Goal: Participate in discussion: Engage in conversation with other users on a specific topic

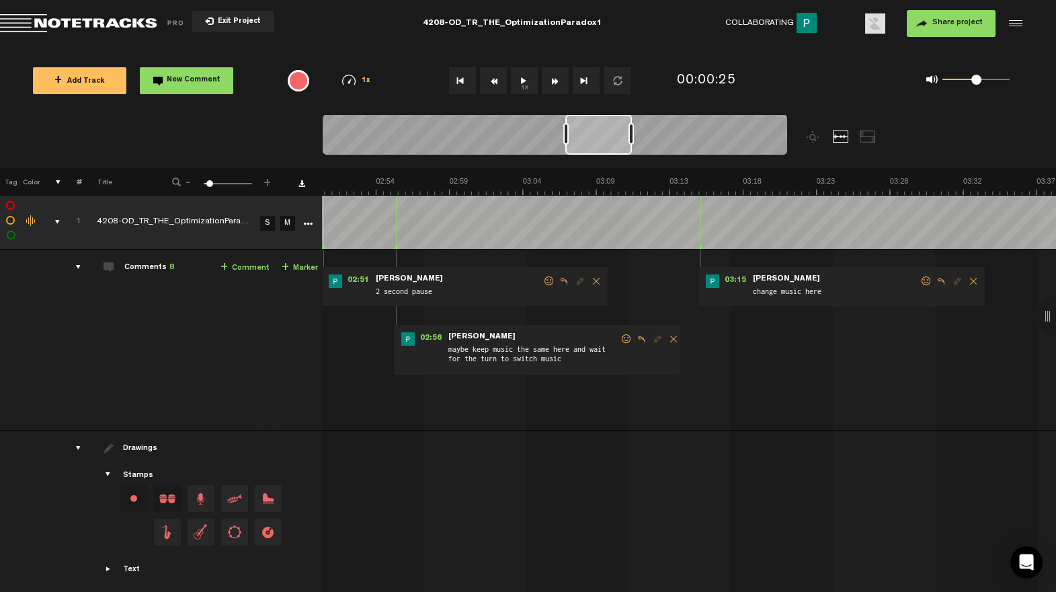
scroll to position [0, 2663]
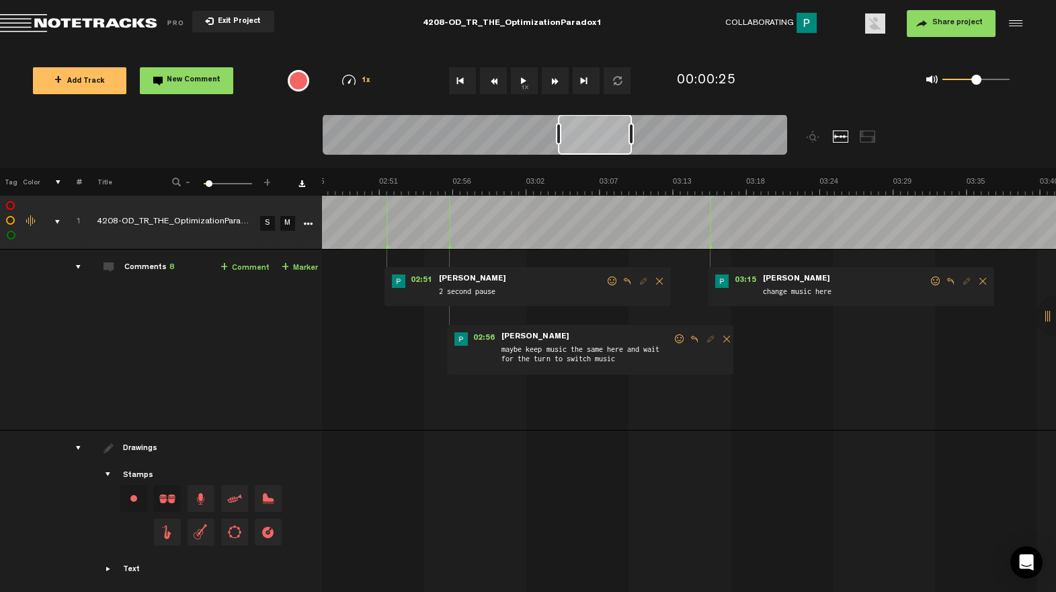
click at [559, 141] on div at bounding box center [558, 134] width 5 height 22
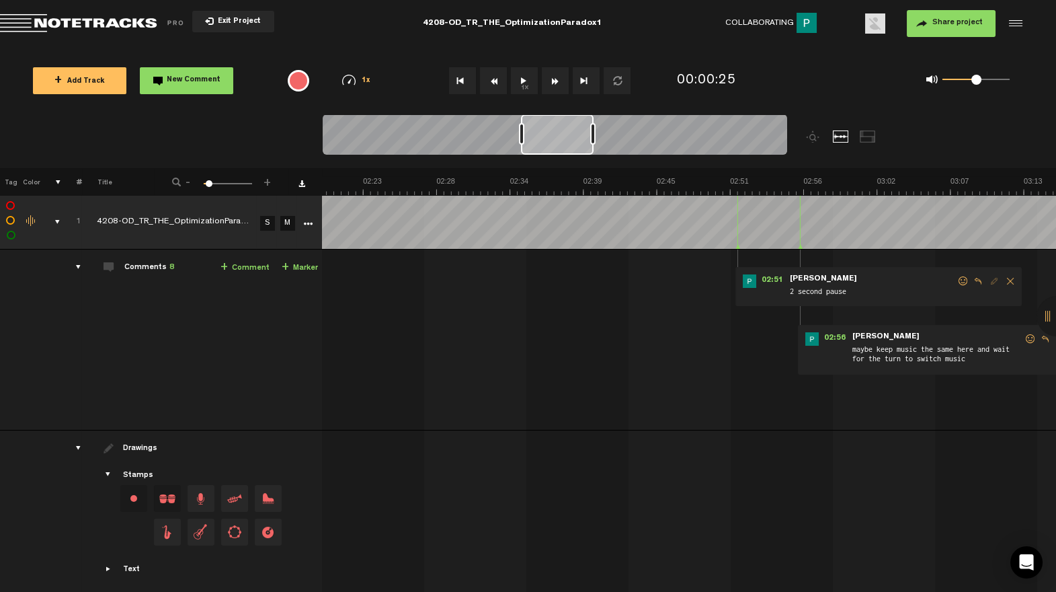
scroll to position [0, 1842]
drag, startPoint x: 606, startPoint y: 148, endPoint x: 567, endPoint y: 153, distance: 39.3
click at [567, 153] on div at bounding box center [557, 134] width 73 height 40
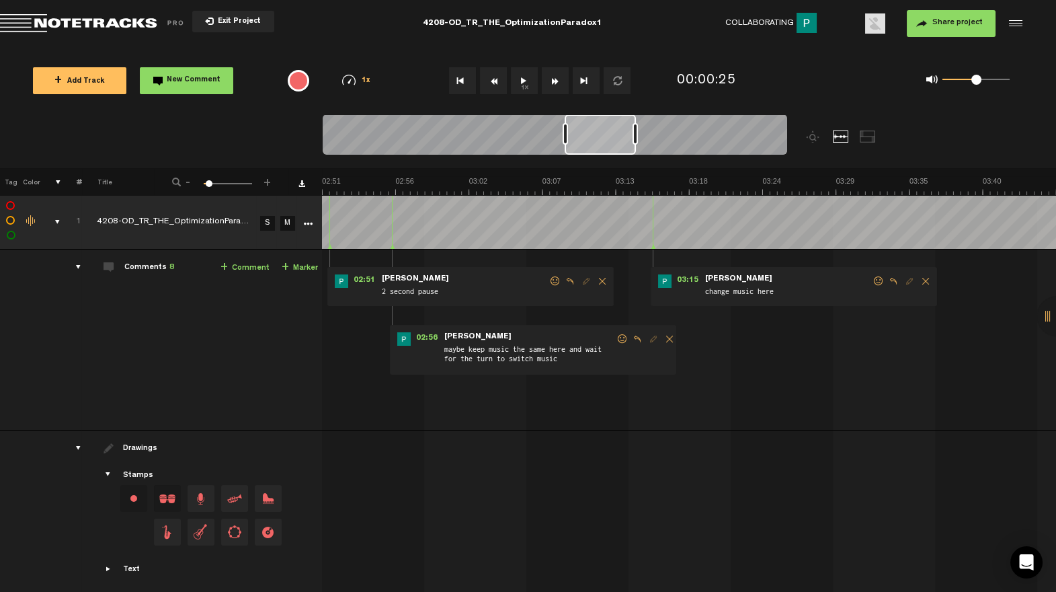
scroll to position [0, 2295]
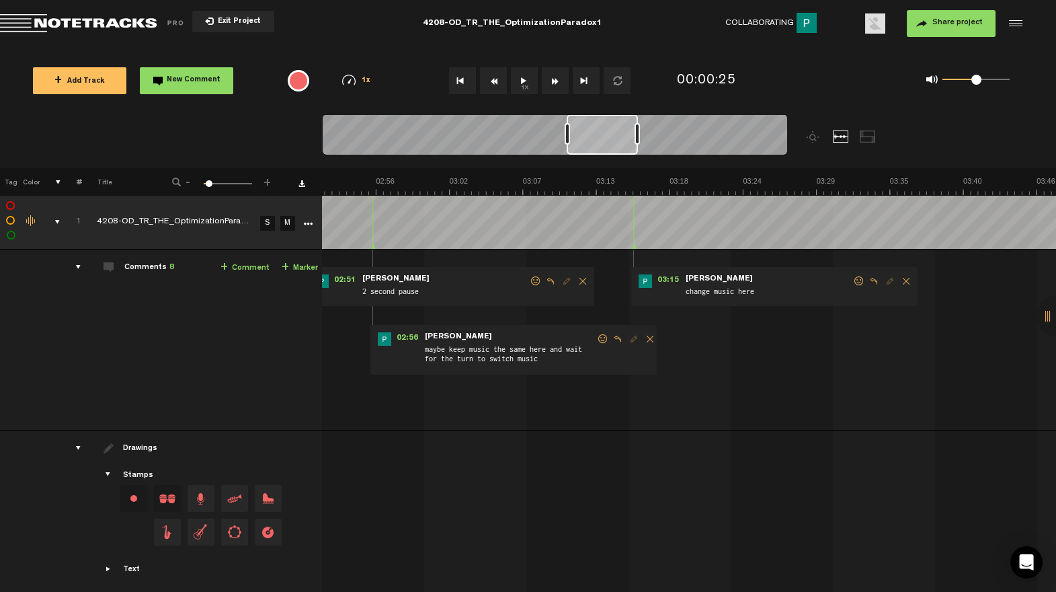
drag, startPoint x: 547, startPoint y: 145, endPoint x: 600, endPoint y: 142, distance: 53.2
click at [600, 142] on div at bounding box center [602, 134] width 71 height 40
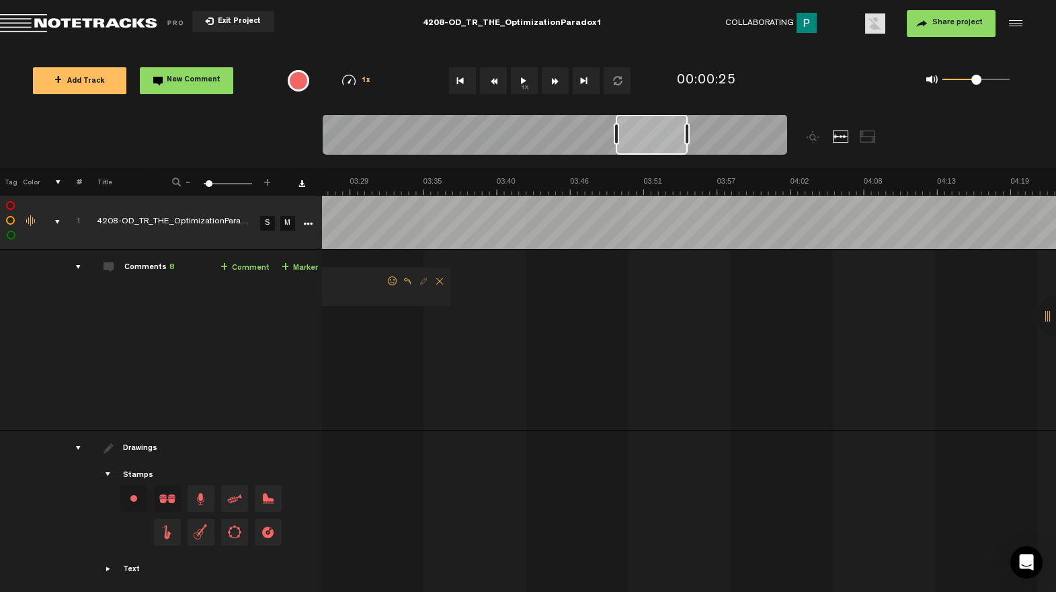
scroll to position [0, 3810]
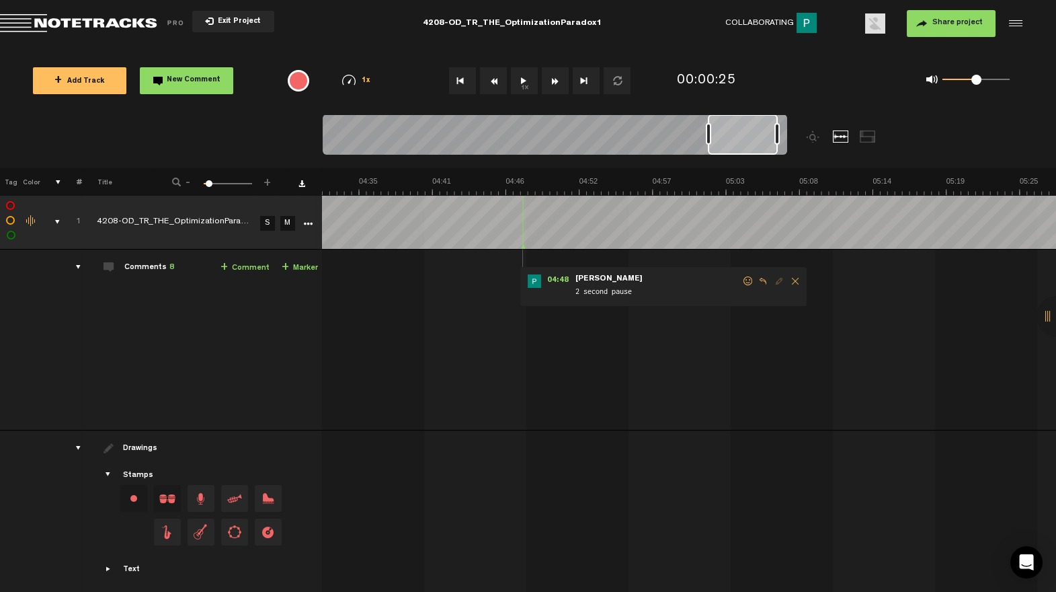
drag, startPoint x: 747, startPoint y: 145, endPoint x: 737, endPoint y: 148, distance: 10.6
click at [737, 148] on div at bounding box center [743, 134] width 70 height 40
drag, startPoint x: 738, startPoint y: 280, endPoint x: 709, endPoint y: 305, distance: 38.2
click at [742, 280] on span at bounding box center [748, 280] width 13 height 9
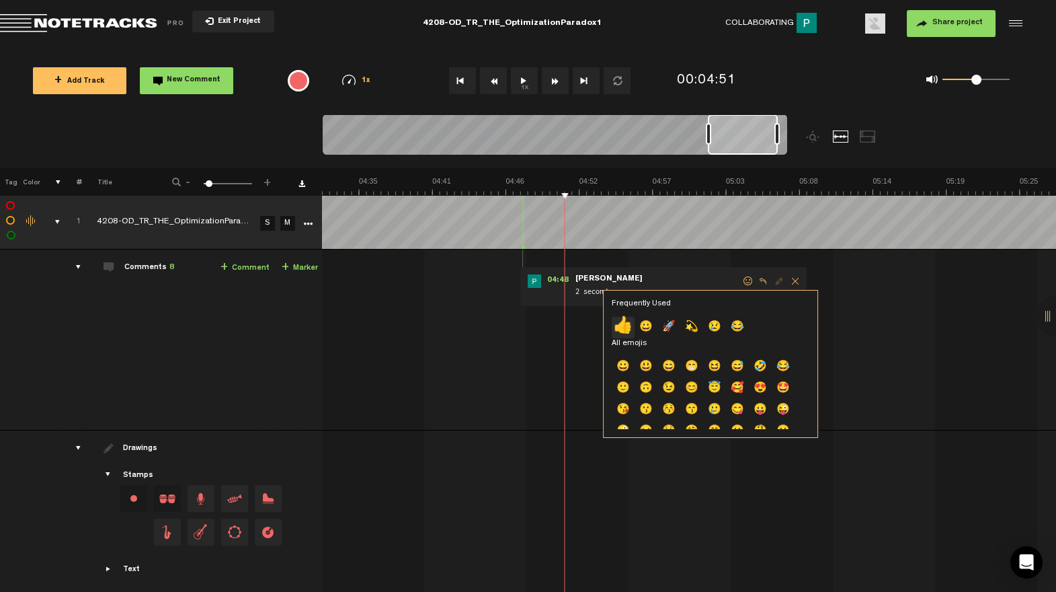
click at [623, 323] on p "👍" at bounding box center [623, 328] width 23 height 22
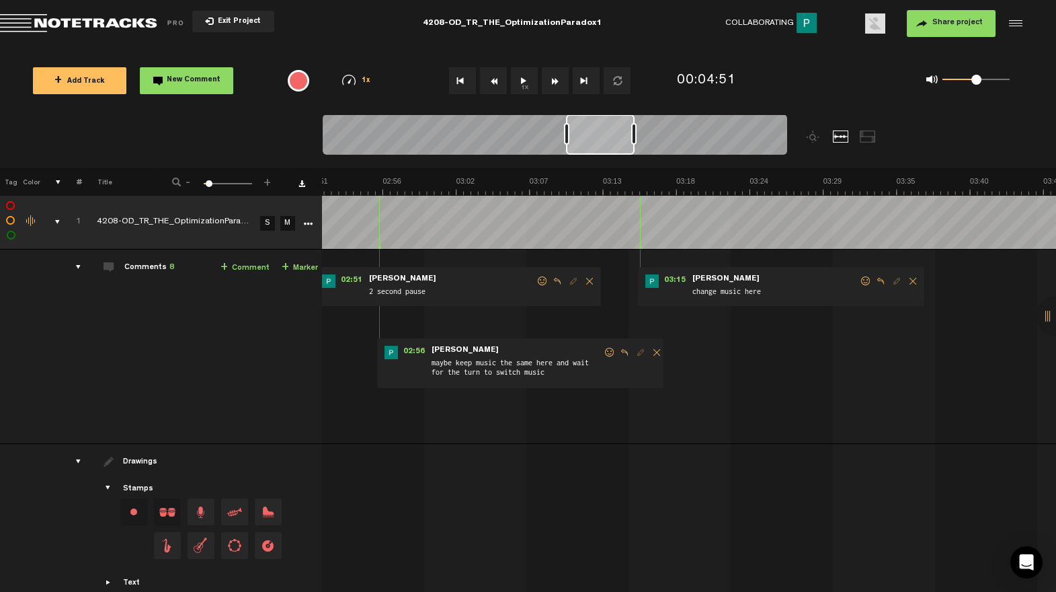
scroll to position [0, 2282]
drag, startPoint x: 754, startPoint y: 140, endPoint x: 612, endPoint y: 162, distance: 143.6
click at [612, 162] on div at bounding box center [613, 141] width 581 height 54
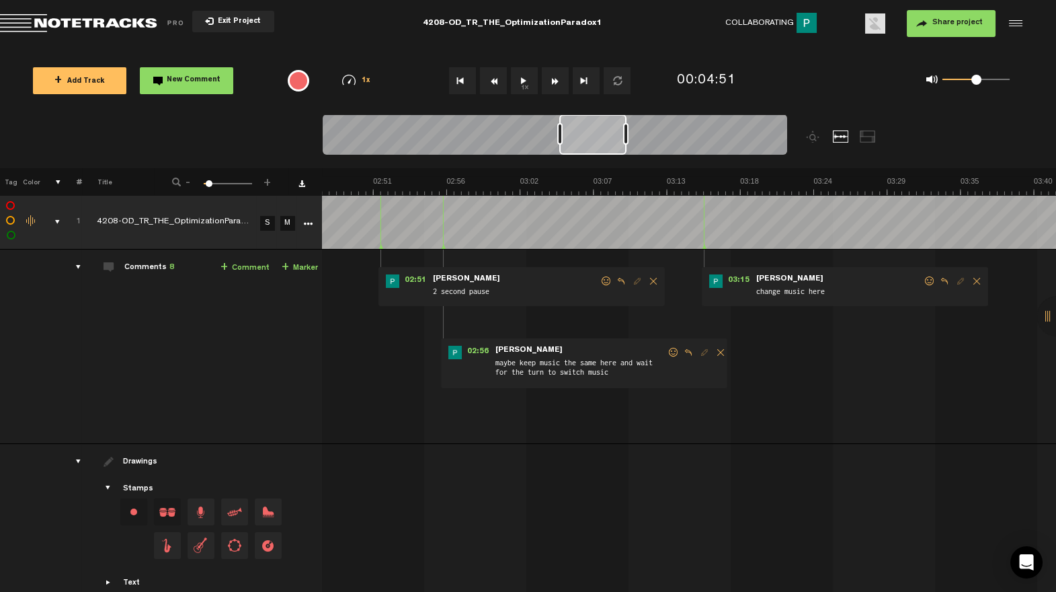
scroll to position [0, 2225]
click at [583, 145] on div at bounding box center [592, 134] width 67 height 40
drag, startPoint x: 920, startPoint y: 281, endPoint x: 851, endPoint y: 321, distance: 79.6
click at [923, 281] on span at bounding box center [929, 280] width 13 height 9
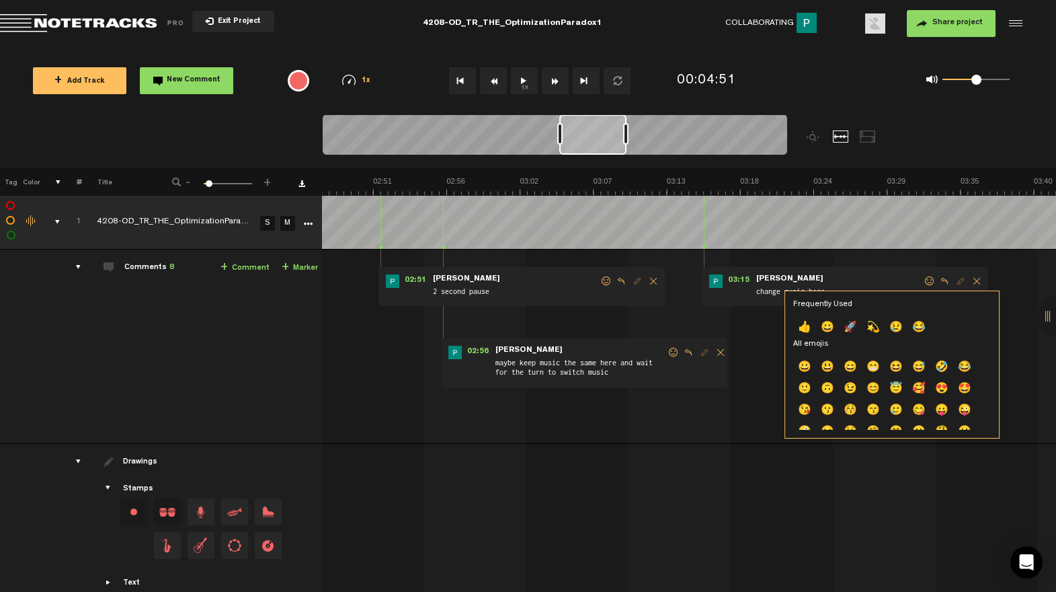
drag, startPoint x: 812, startPoint y: 329, endPoint x: 769, endPoint y: 338, distance: 43.1
click at [810, 329] on p "👍" at bounding box center [804, 328] width 23 height 22
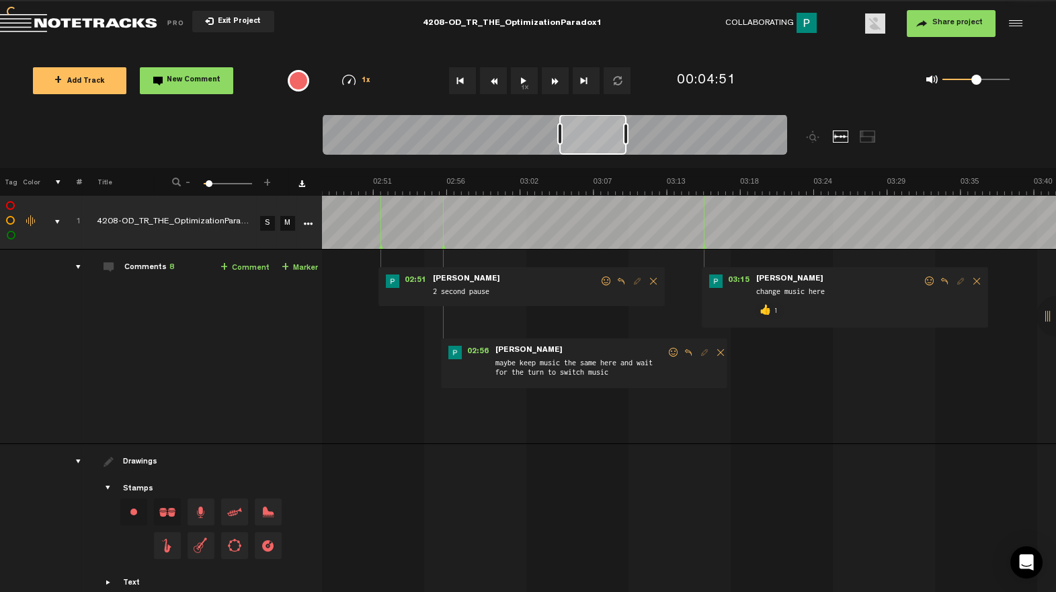
click at [655, 350] on form "maybe keep music the same here and wait for the turn to switch music" at bounding box center [580, 364] width 173 height 36
click at [667, 350] on span at bounding box center [673, 352] width 13 height 9
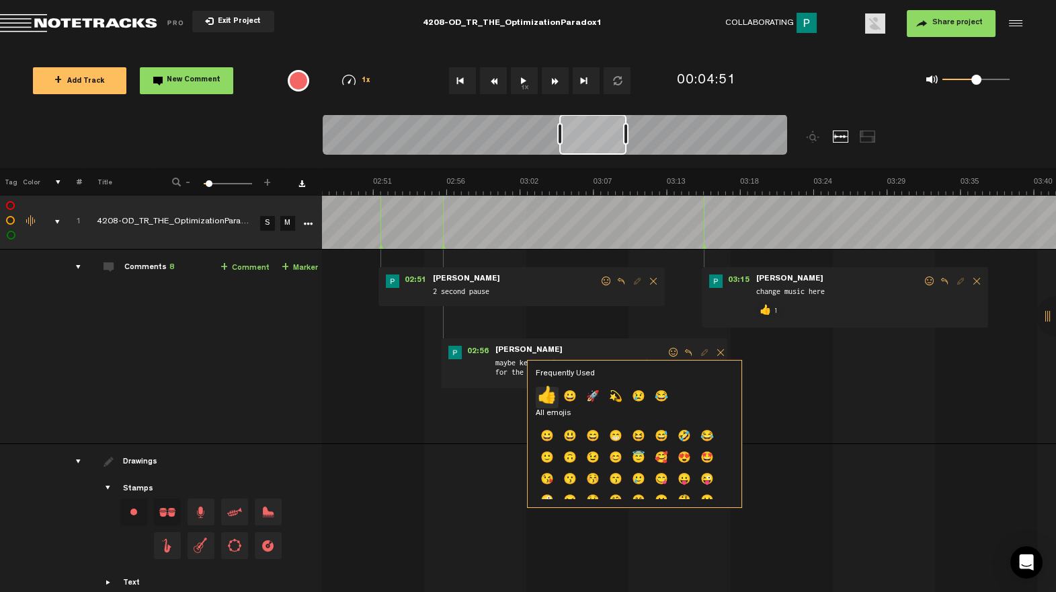
click at [539, 395] on p "👍" at bounding box center [547, 398] width 23 height 22
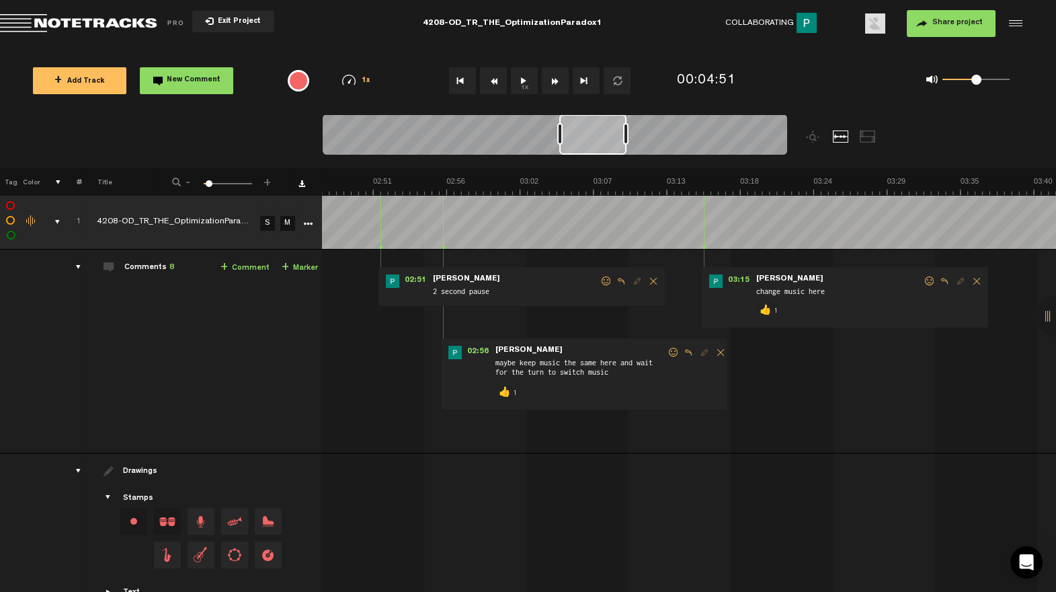
drag, startPoint x: 599, startPoint y: 279, endPoint x: 596, endPoint y: 290, distance: 11.9
click at [600, 279] on span at bounding box center [606, 280] width 13 height 9
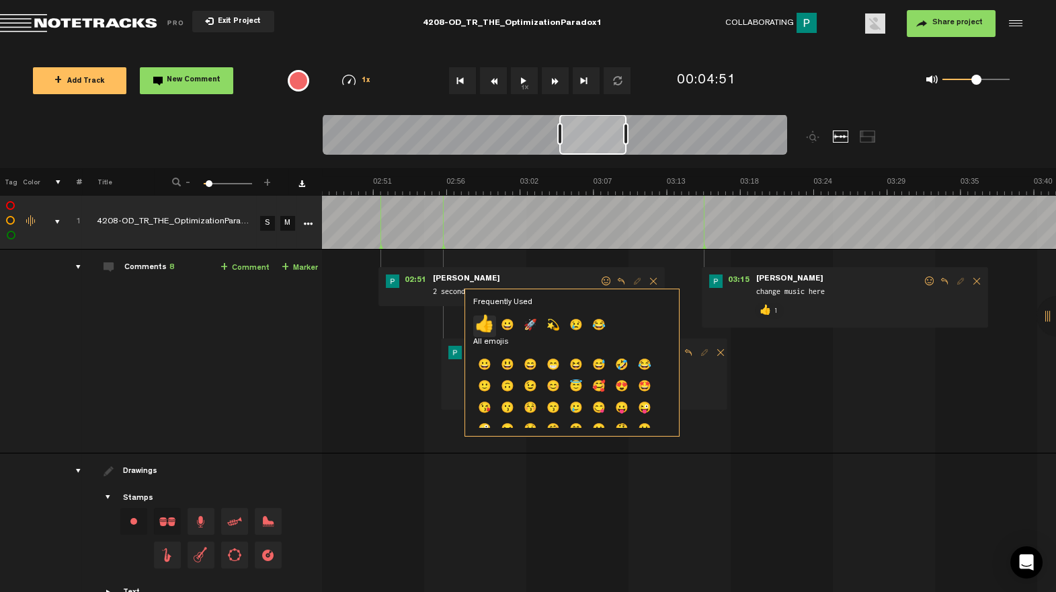
click at [486, 323] on p "👍" at bounding box center [484, 326] width 23 height 22
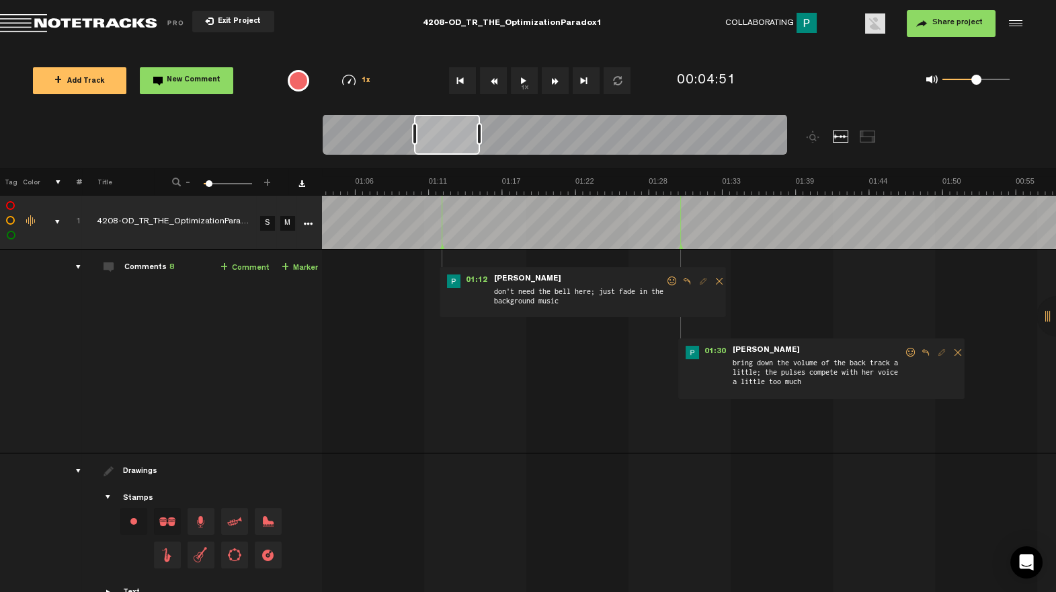
drag, startPoint x: 598, startPoint y: 151, endPoint x: 453, endPoint y: 178, distance: 147.6
click at [453, 47] on div "Loading... + Add Track New Comment 1x 0.25x 0.5x 0.75x 1x 1.25x 1.5x 1.75x 2x F…" at bounding box center [528, 47] width 1056 height 0
drag, startPoint x: 896, startPoint y: 352, endPoint x: 890, endPoint y: 356, distance: 6.9
click at [904, 352] on span at bounding box center [910, 352] width 13 height 9
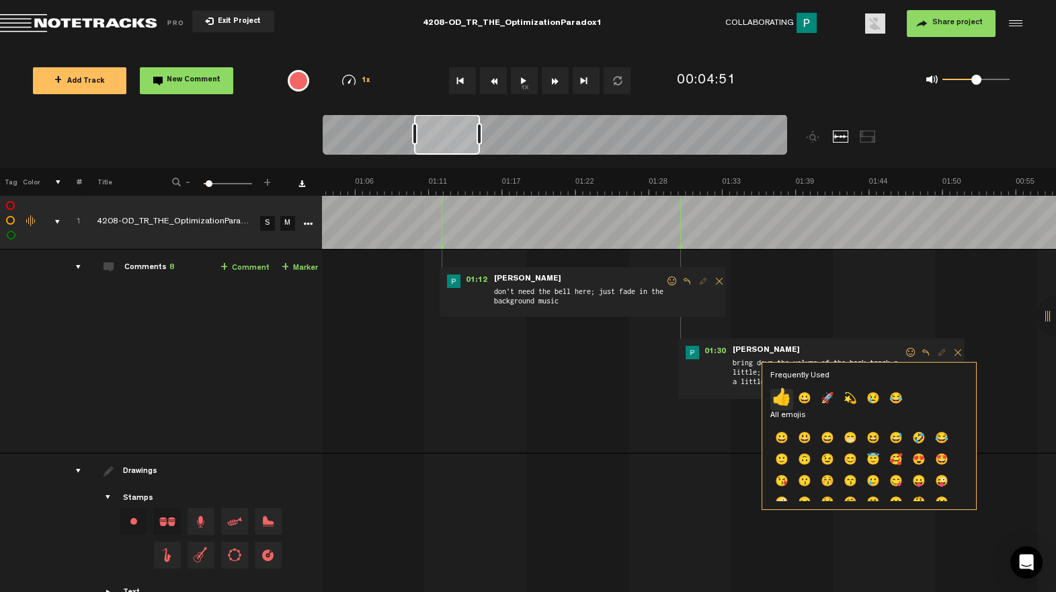
click at [777, 402] on p "👍" at bounding box center [782, 400] width 23 height 22
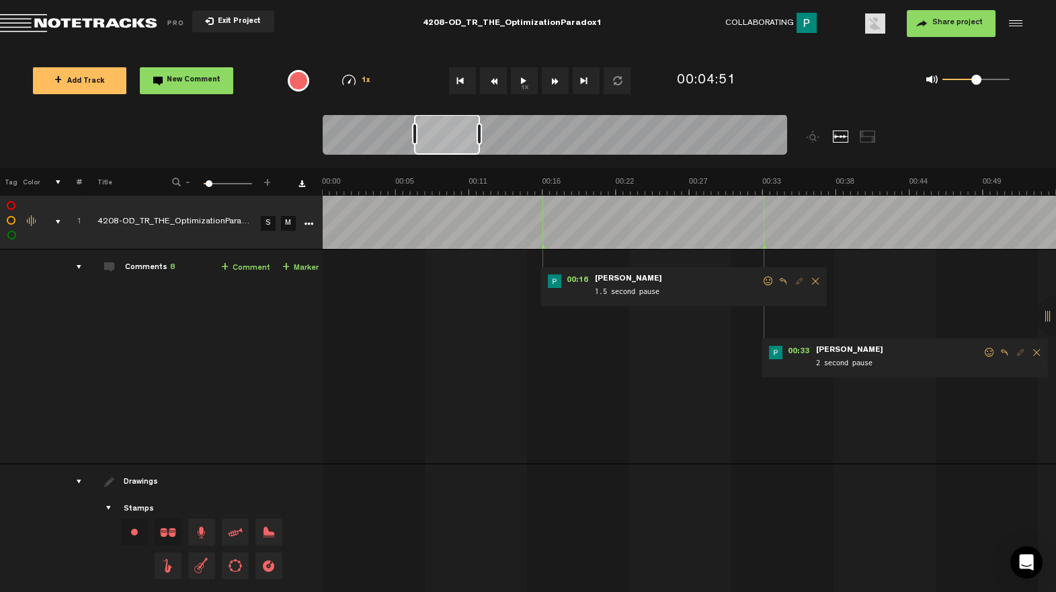
scroll to position [0, 10]
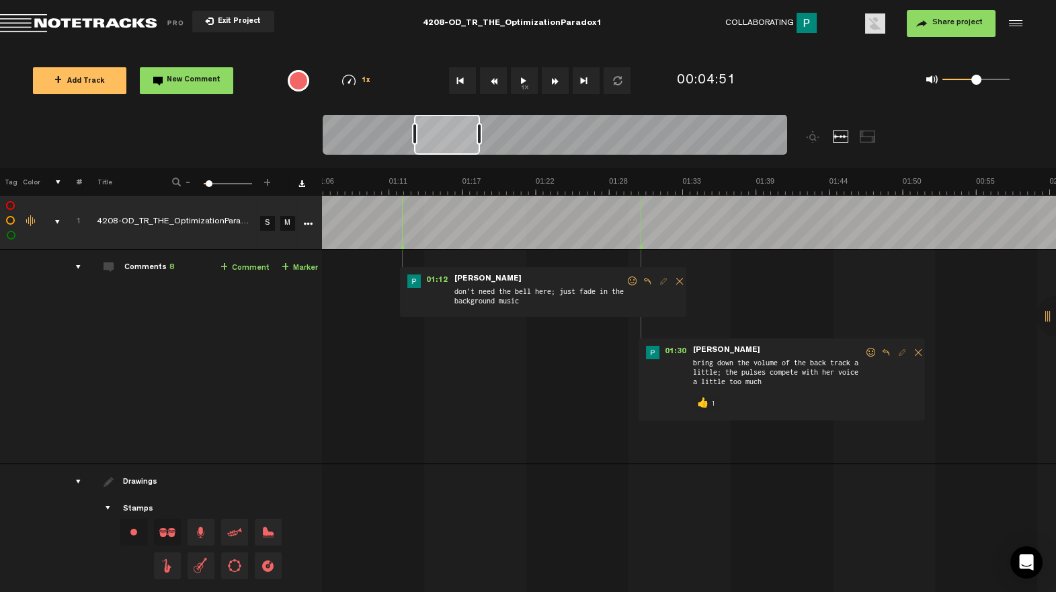
click at [626, 281] on span at bounding box center [632, 280] width 13 height 9
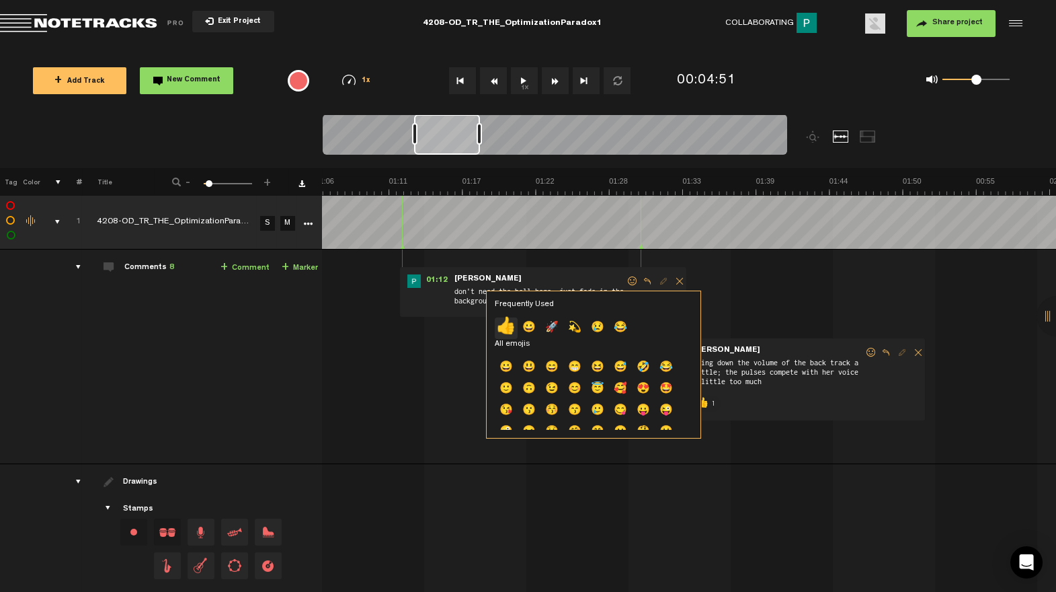
click at [509, 327] on p "👍" at bounding box center [506, 328] width 23 height 22
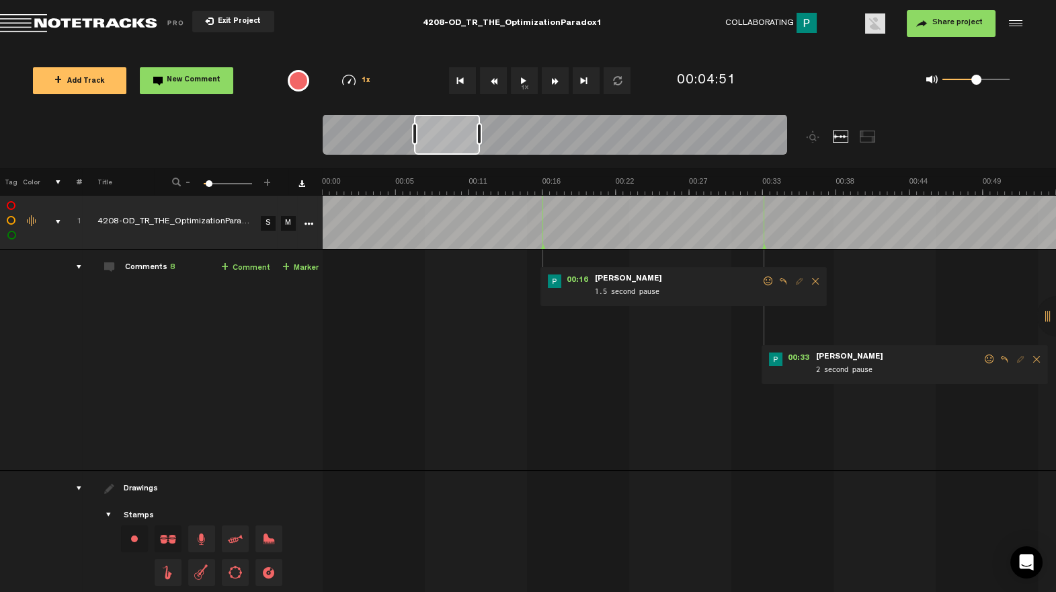
scroll to position [0, 3]
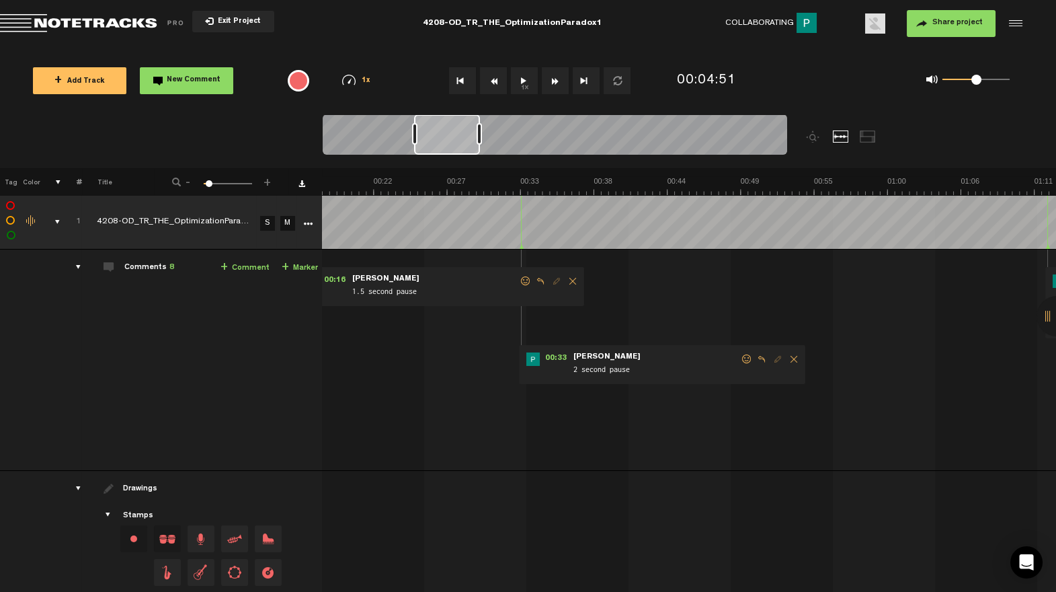
drag, startPoint x: 743, startPoint y: 360, endPoint x: 668, endPoint y: 395, distance: 82.7
click at [742, 360] on span at bounding box center [746, 358] width 13 height 9
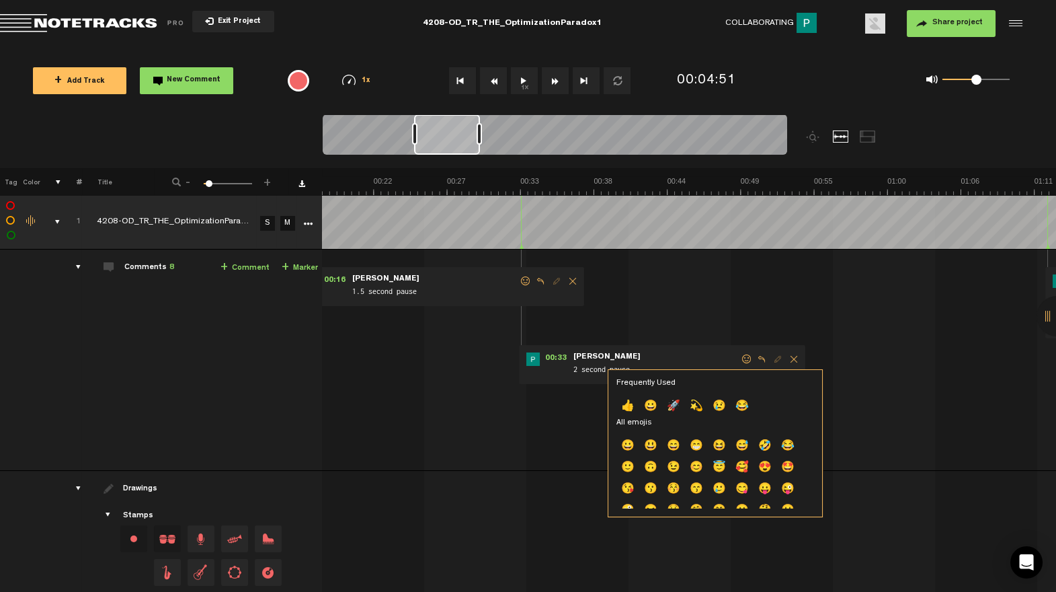
click at [628, 407] on p "👍" at bounding box center [628, 407] width 23 height 22
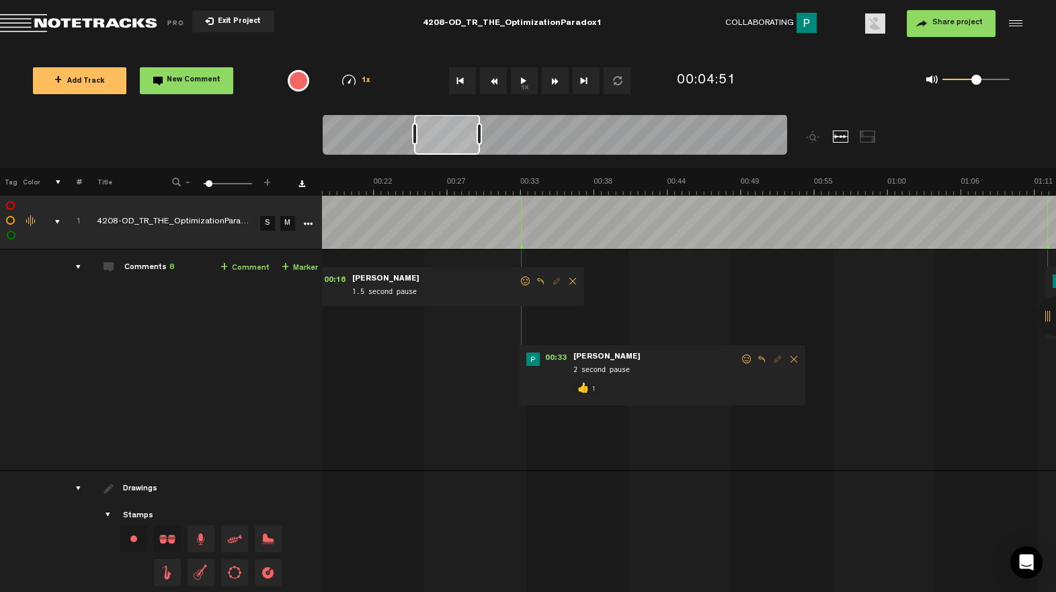
scroll to position [0, 0]
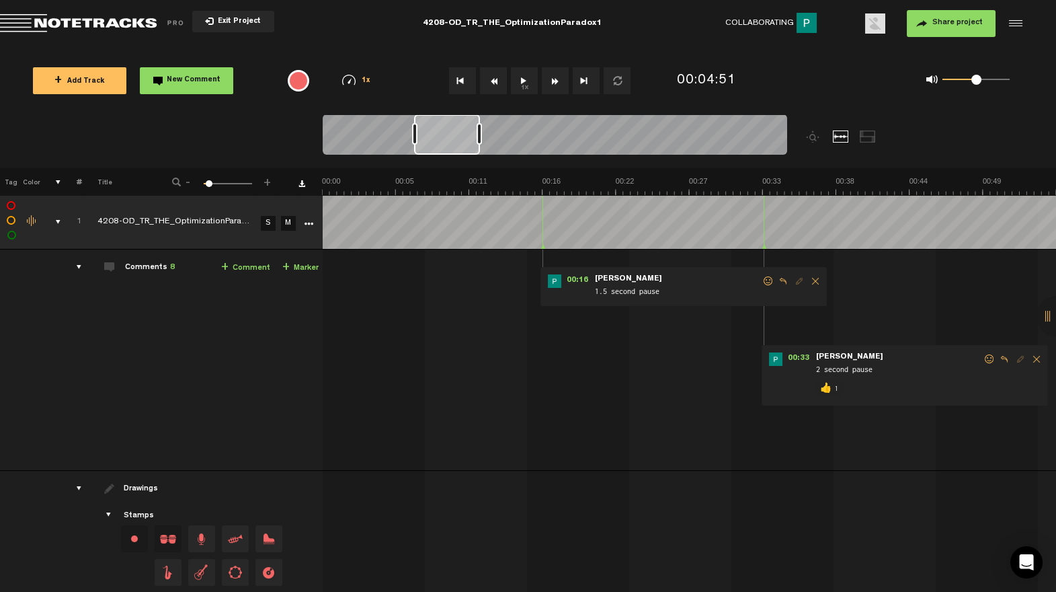
click at [771, 278] on span at bounding box center [768, 280] width 13 height 9
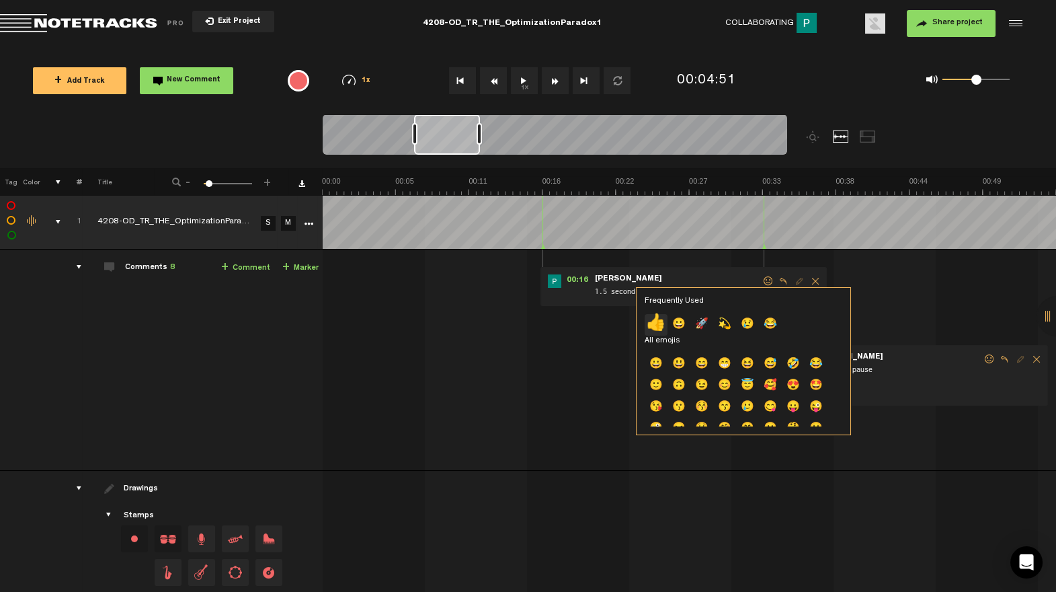
click at [654, 321] on p "👍" at bounding box center [656, 325] width 23 height 22
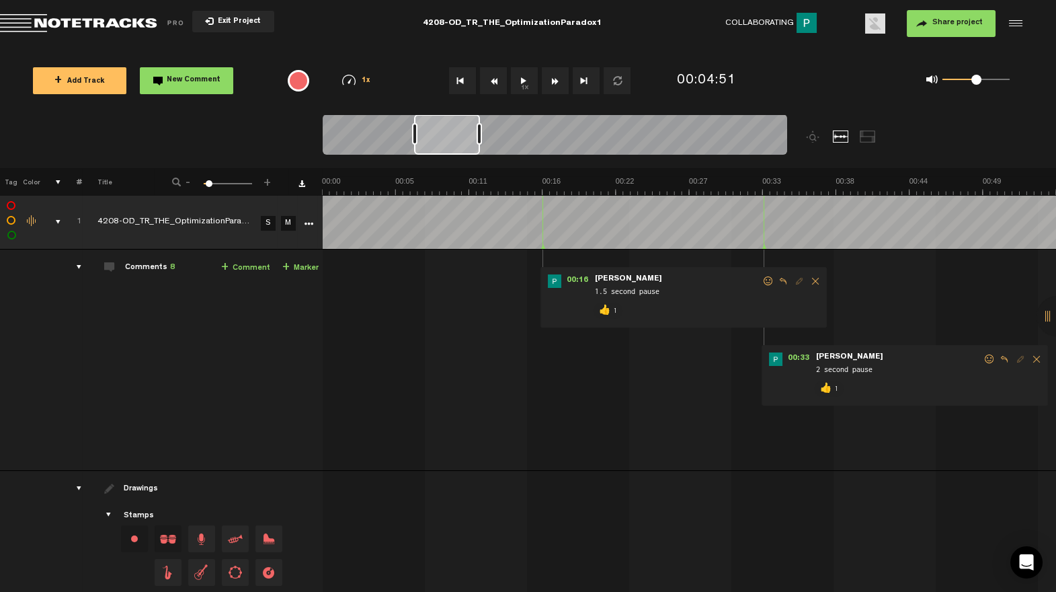
click at [57, 219] on div "comments, stamps & drawings" at bounding box center [52, 221] width 21 height 13
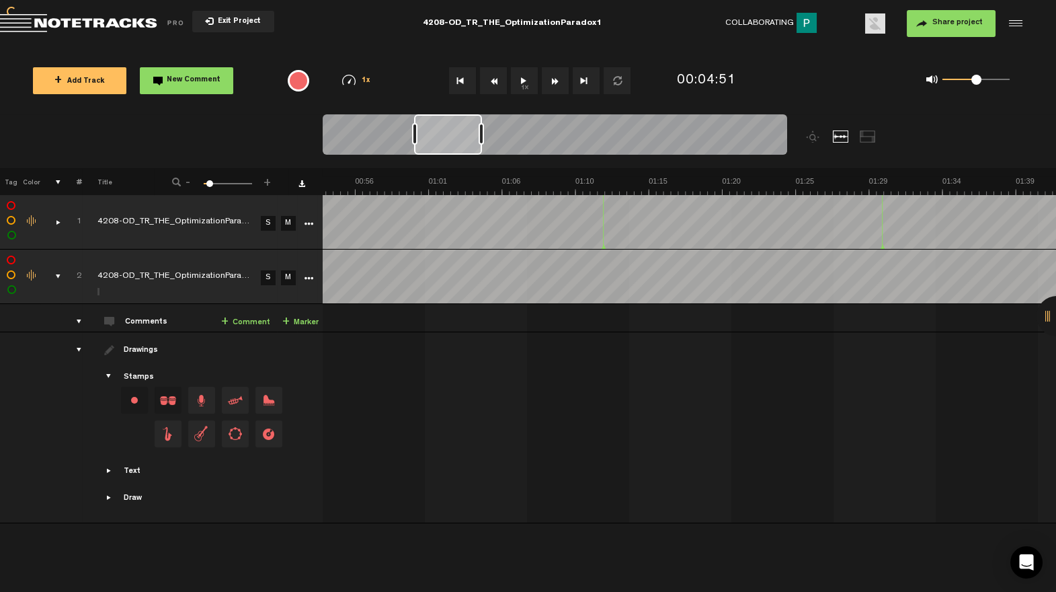
scroll to position [0, 989]
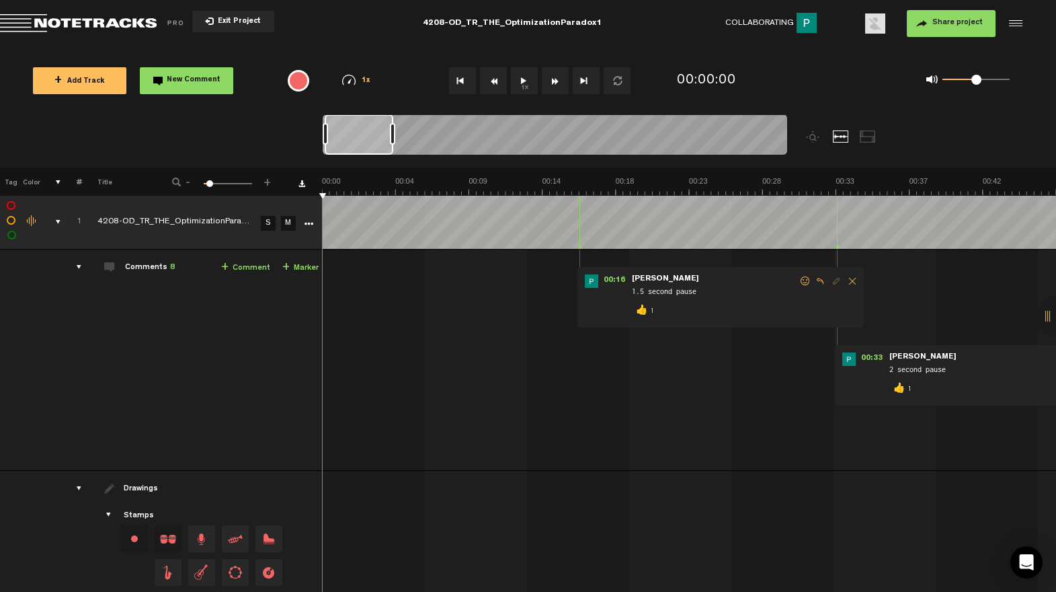
click at [61, 219] on div "comments, stamps & drawings" at bounding box center [52, 221] width 21 height 13
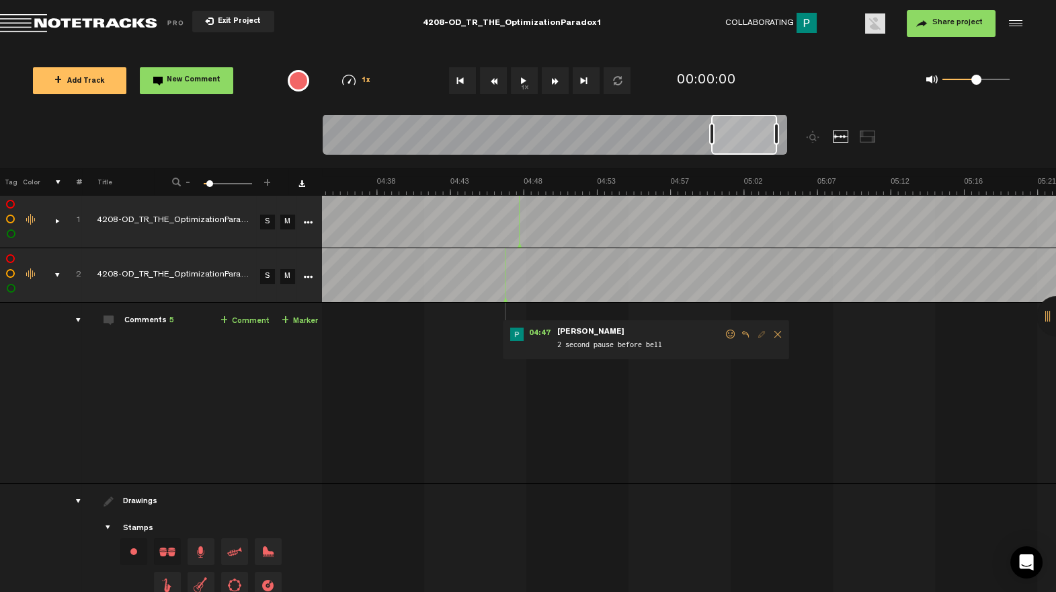
drag, startPoint x: 752, startPoint y: 145, endPoint x: 745, endPoint y: 147, distance: 7.0
click at [745, 147] on div at bounding box center [744, 134] width 66 height 40
click at [750, 143] on div at bounding box center [742, 134] width 65 height 40
click at [739, 335] on span at bounding box center [745, 333] width 13 height 9
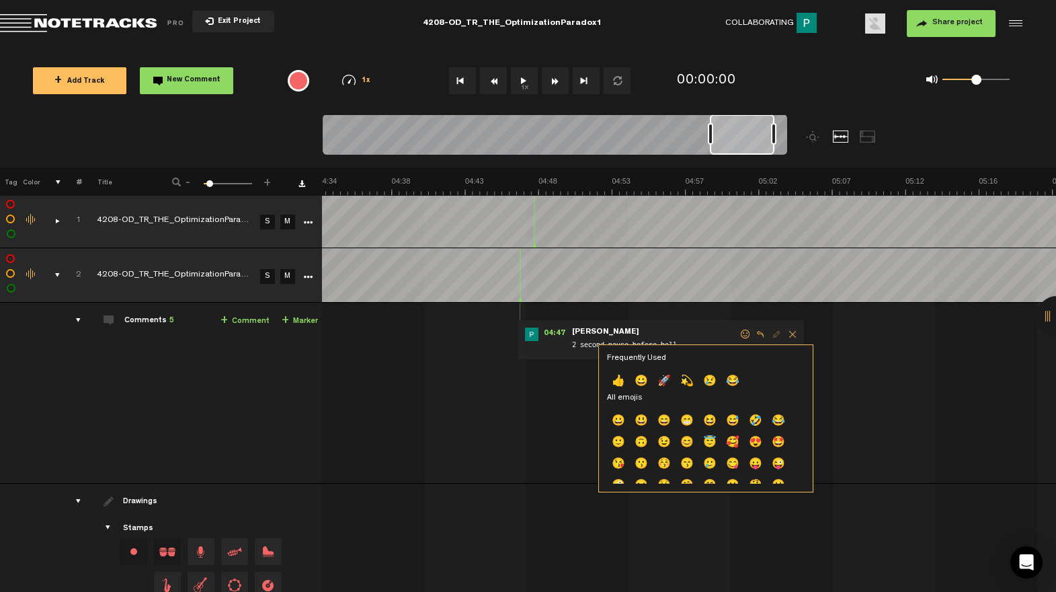
click at [621, 381] on p "👍" at bounding box center [618, 382] width 23 height 22
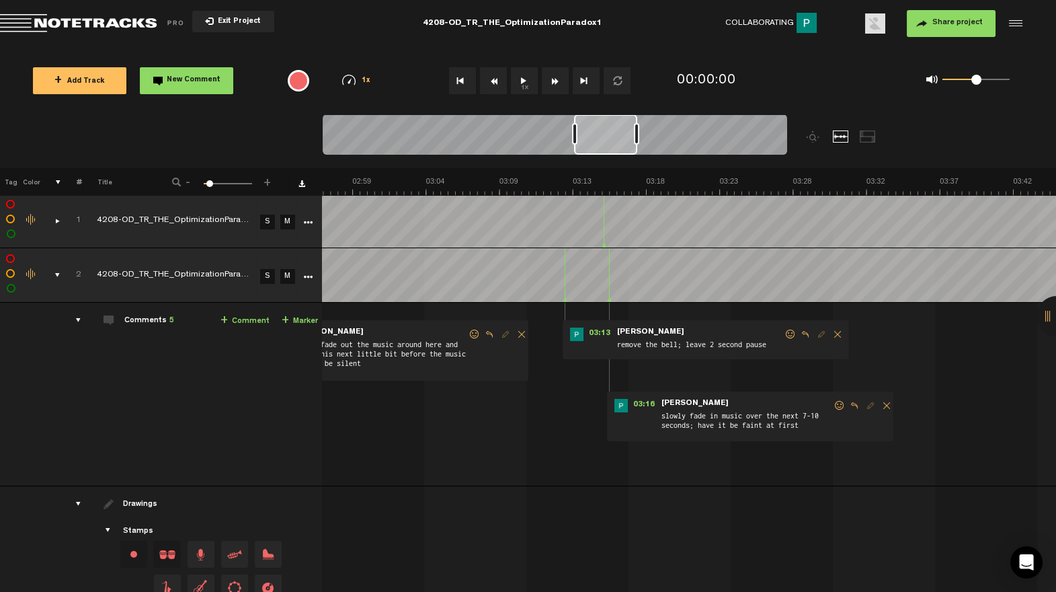
drag, startPoint x: 744, startPoint y: 145, endPoint x: 608, endPoint y: 171, distance: 139.0
click at [608, 47] on div "Loading... 100% + Add Track New Comment 1x 0.25x 0.5x 0.75x 1x 1.25x 1.5x 1.75x…" at bounding box center [528, 47] width 1056 height 0
drag, startPoint x: 835, startPoint y: 403, endPoint x: 817, endPoint y: 420, distance: 24.3
click at [840, 404] on span at bounding box center [846, 405] width 13 height 9
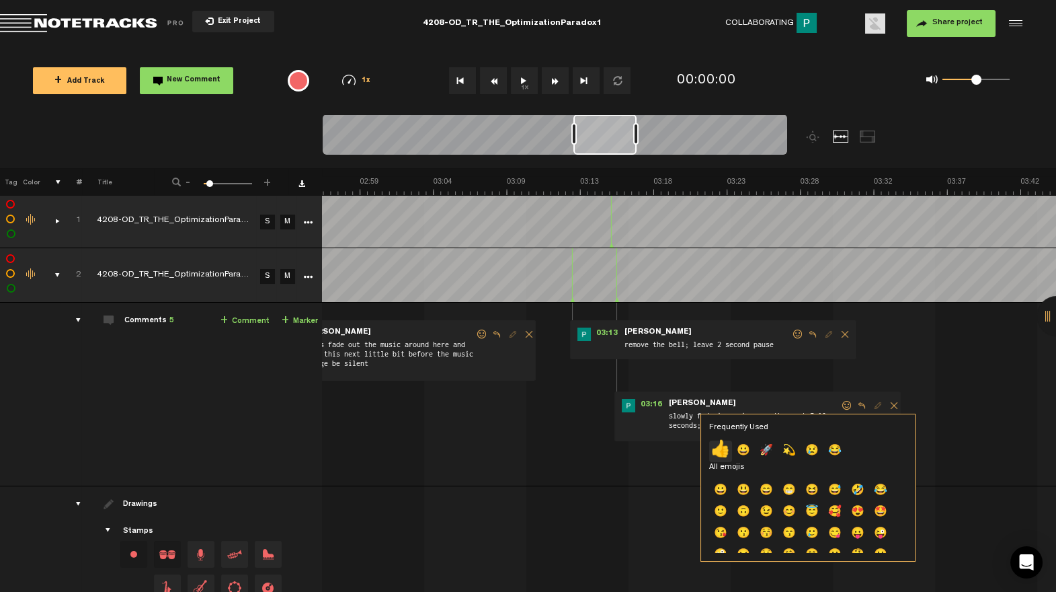
click at [722, 446] on p "👍" at bounding box center [720, 451] width 23 height 22
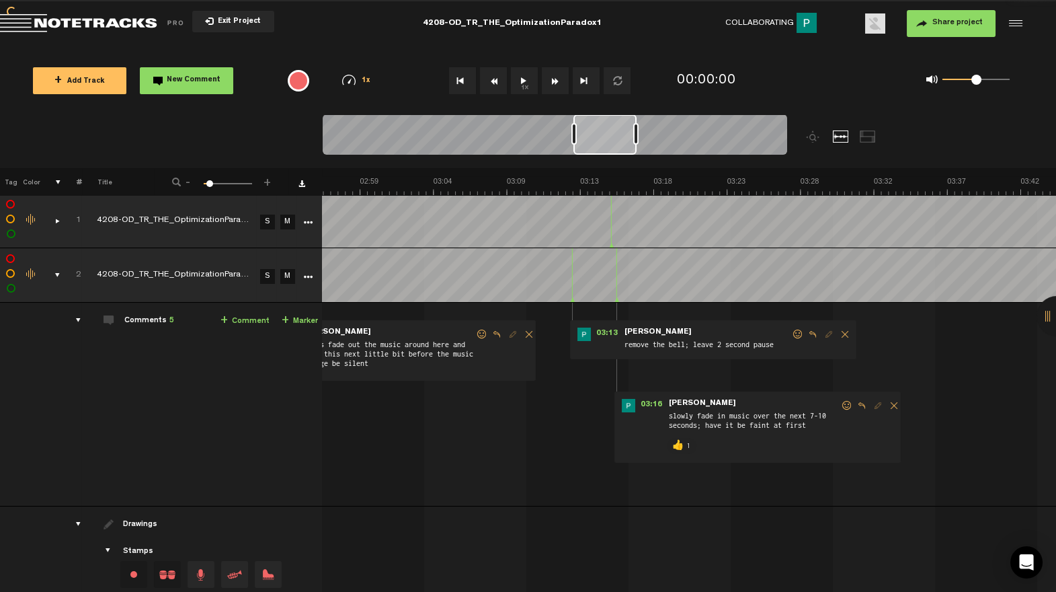
drag, startPoint x: 789, startPoint y: 331, endPoint x: 779, endPoint y: 342, distance: 14.7
click at [791, 331] on span at bounding box center [797, 333] width 13 height 9
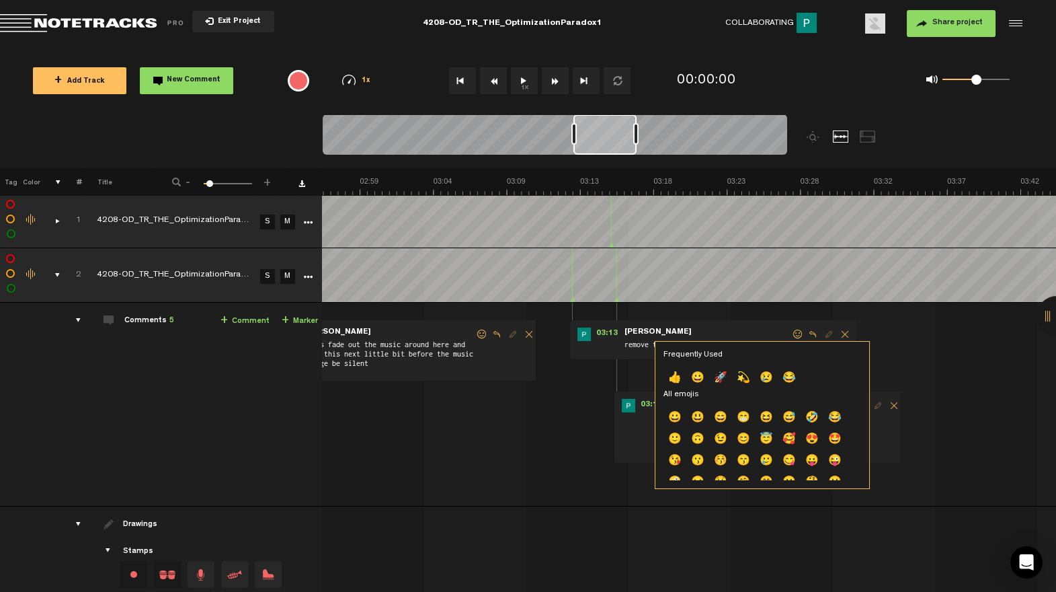
click at [676, 375] on p "👍" at bounding box center [675, 379] width 23 height 22
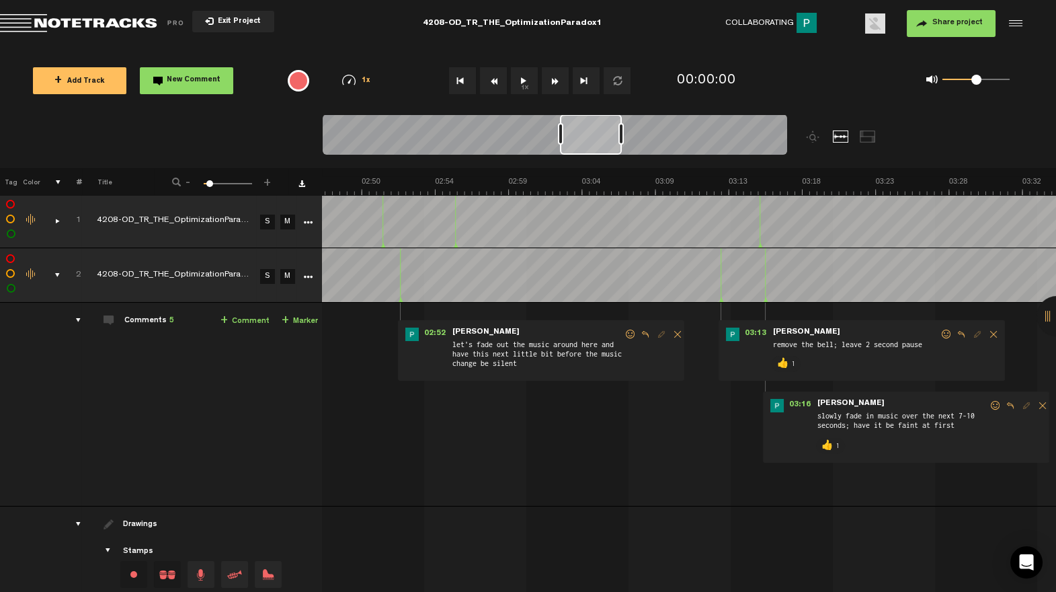
scroll to position [0, 2595]
drag, startPoint x: 606, startPoint y: 145, endPoint x: 584, endPoint y: 150, distance: 22.8
click at [592, 149] on div at bounding box center [591, 134] width 62 height 40
click at [631, 331] on span at bounding box center [637, 333] width 13 height 9
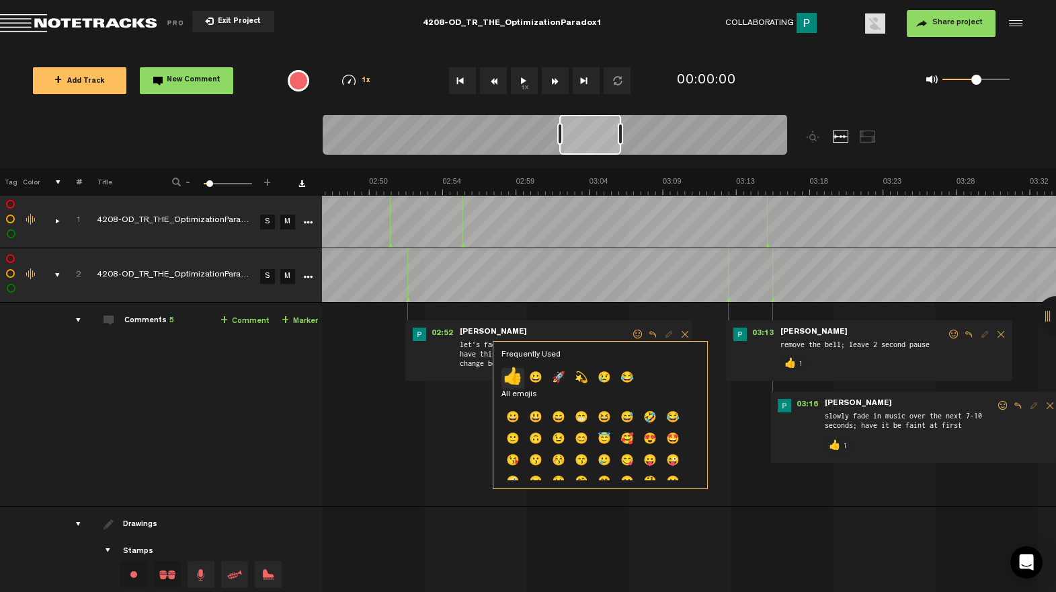
click at [515, 375] on p "👍" at bounding box center [513, 379] width 23 height 22
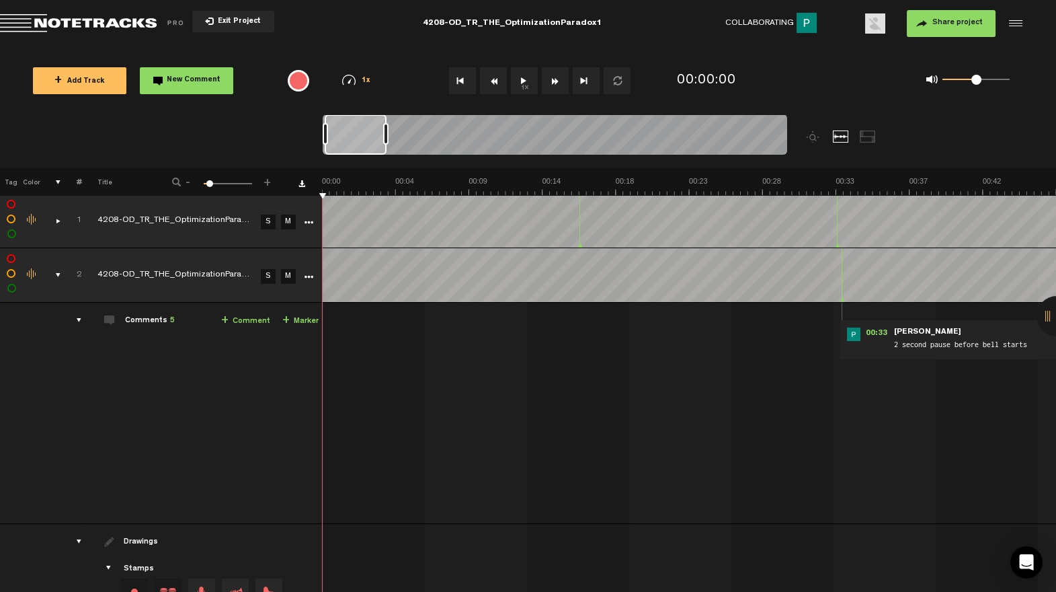
scroll to position [0, 81]
click at [984, 333] on span at bounding box center [986, 333] width 13 height 9
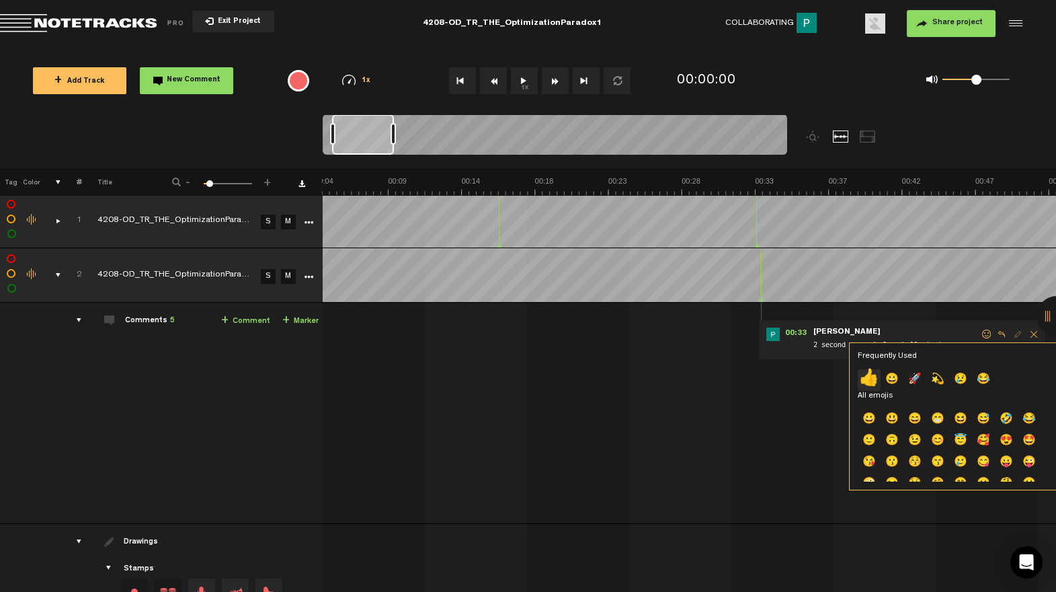
click at [870, 379] on p "👍" at bounding box center [869, 380] width 23 height 22
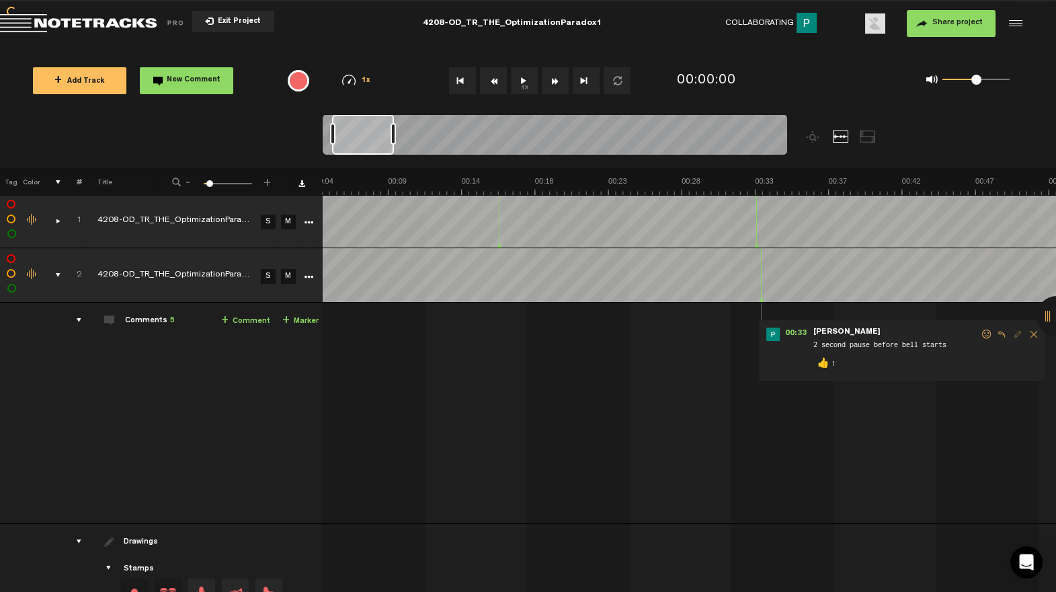
scroll to position [0, 0]
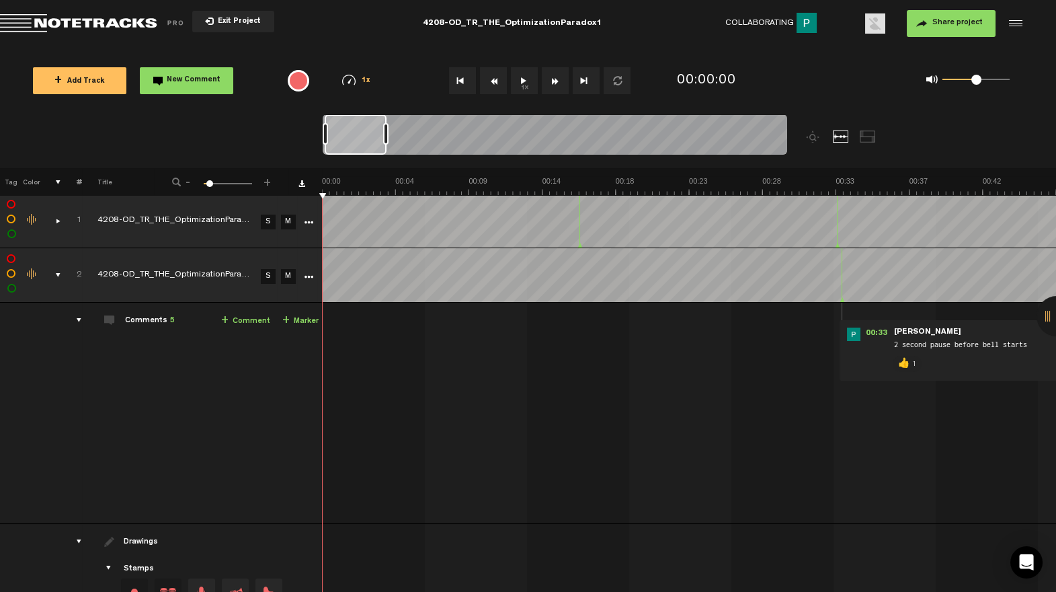
click at [58, 274] on div "comments, stamps & drawings" at bounding box center [52, 274] width 21 height 13
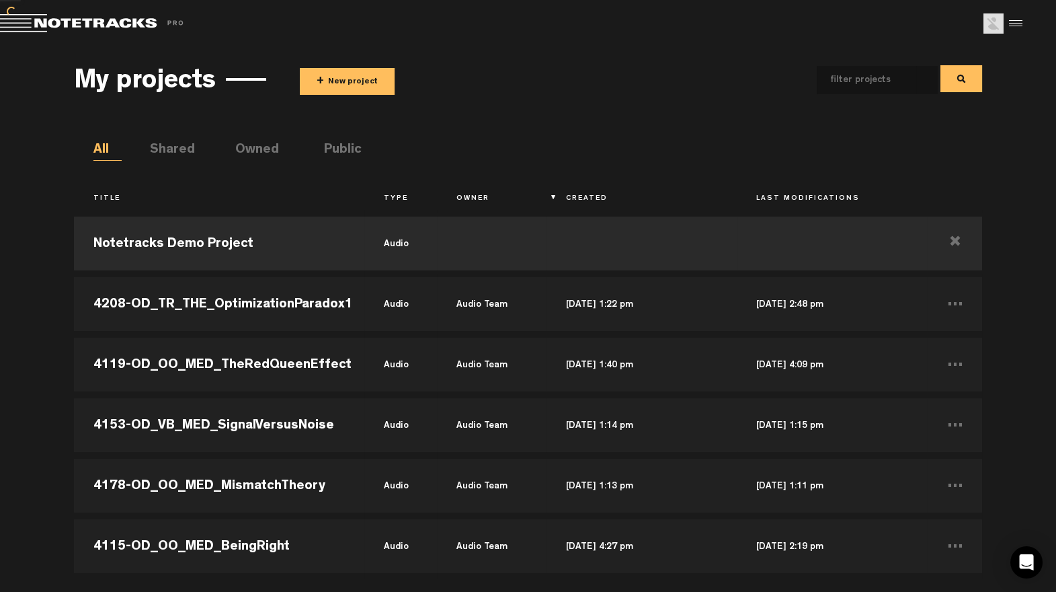
scroll to position [34013, 0]
